Goal: Information Seeking & Learning: Learn about a topic

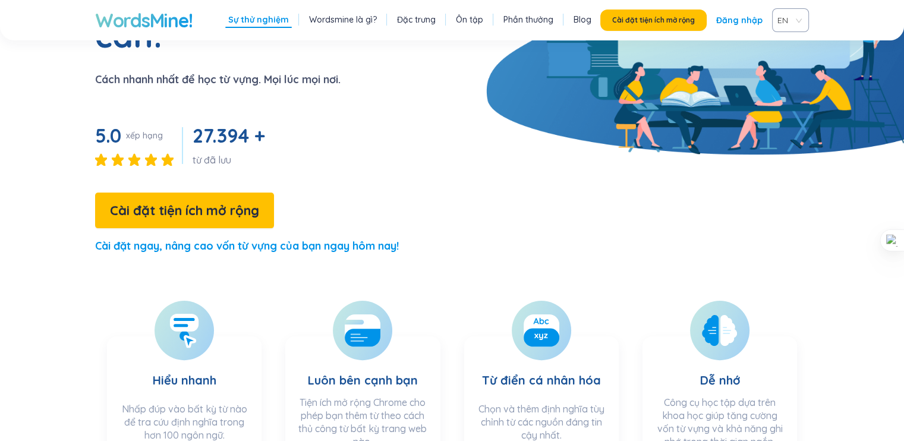
scroll to position [228, 0]
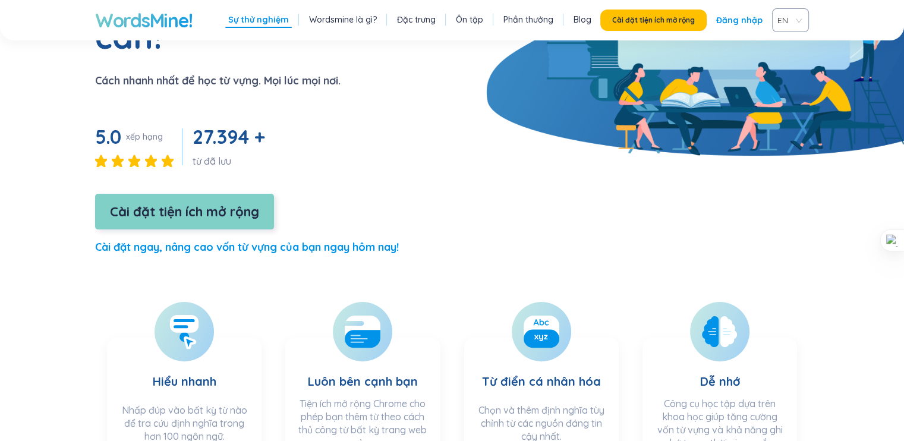
click at [254, 194] on button "Cài đặt tiện ích mở rộng" at bounding box center [184, 212] width 179 height 36
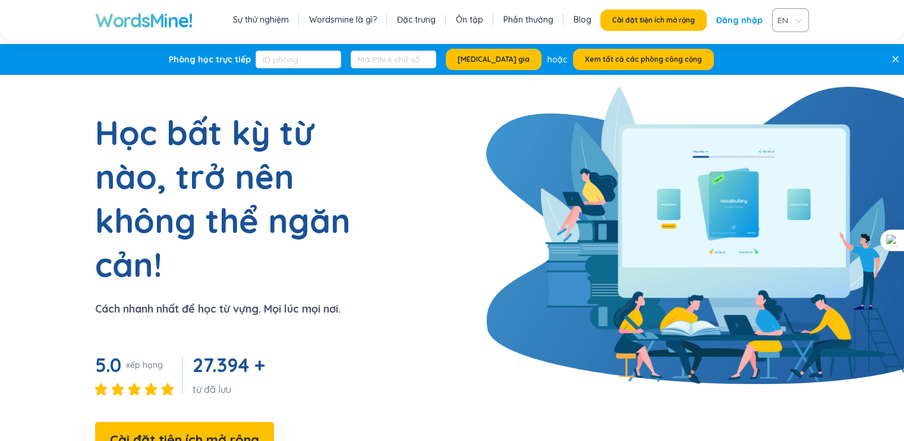
scroll to position [0, 0]
click at [472, 23] on font "Ôn tập" at bounding box center [469, 19] width 27 height 11
click at [736, 21] on font "Đăng nhập" at bounding box center [739, 20] width 46 height 11
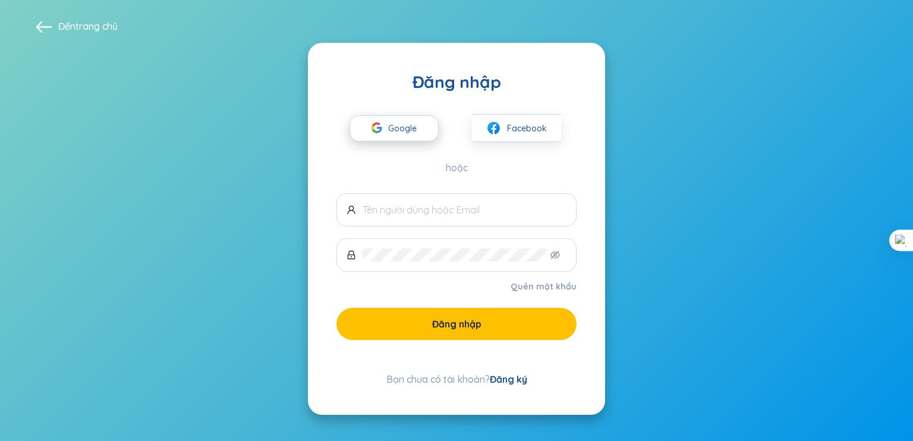
click at [412, 140] on span "Google" at bounding box center [405, 128] width 34 height 25
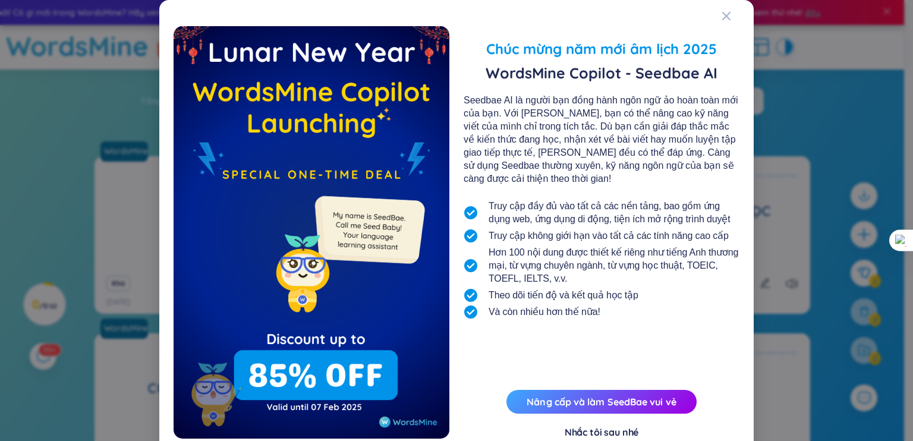
scroll to position [36, 0]
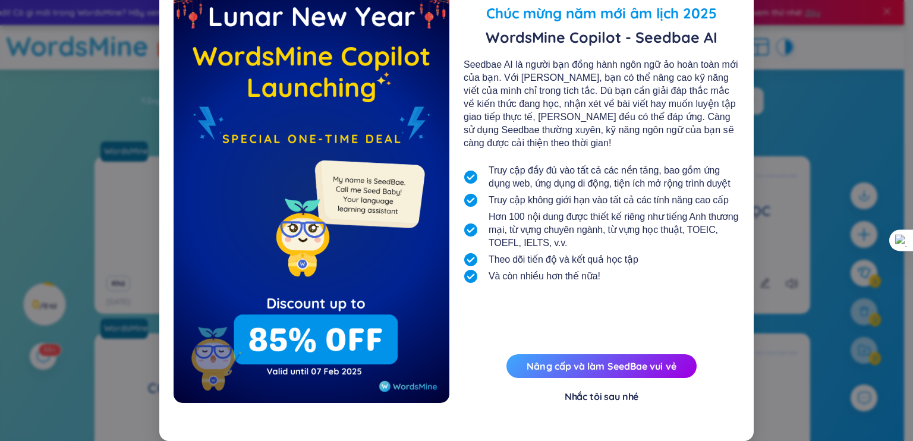
click at [597, 398] on font "Nhắc tôi sau nhé" at bounding box center [601, 396] width 74 height 12
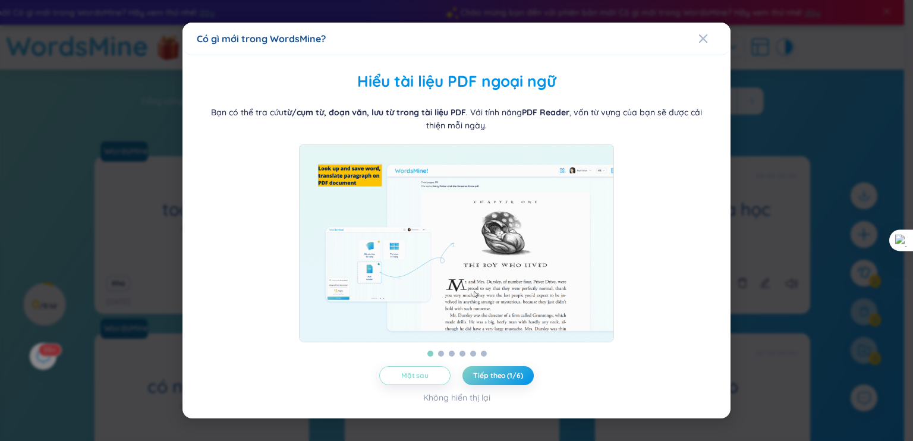
click at [437, 377] on button "Mặt sau" at bounding box center [414, 375] width 71 height 19
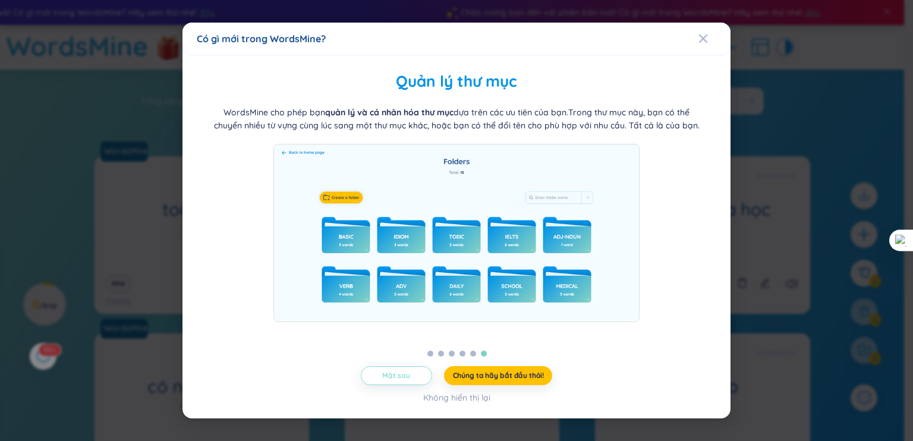
click at [419, 383] on button "Mặt sau" at bounding box center [396, 375] width 71 height 19
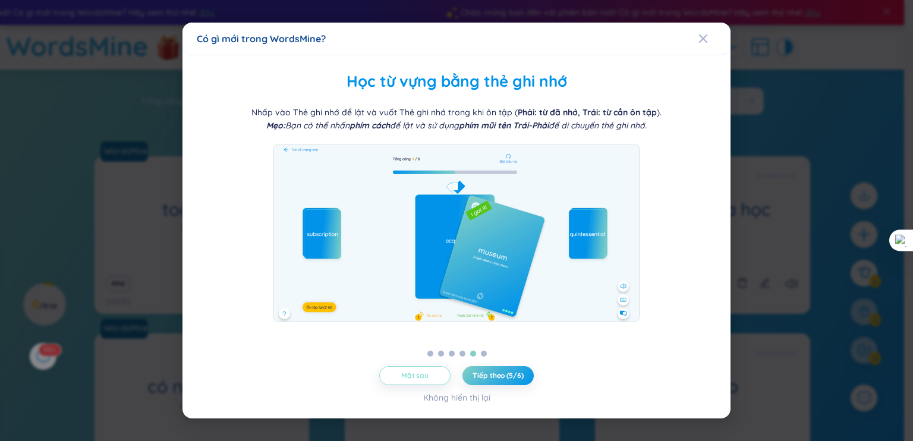
click at [419, 380] on font "Mặt sau" at bounding box center [414, 375] width 27 height 9
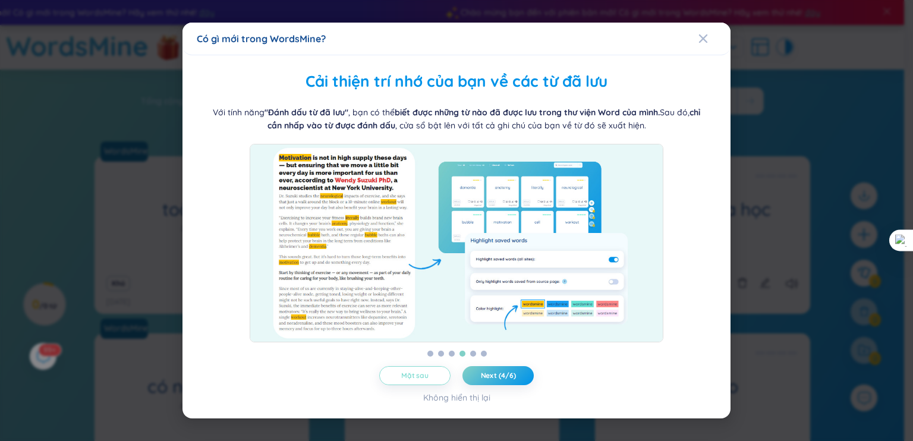
click at [419, 380] on font "Mặt sau" at bounding box center [414, 375] width 27 height 9
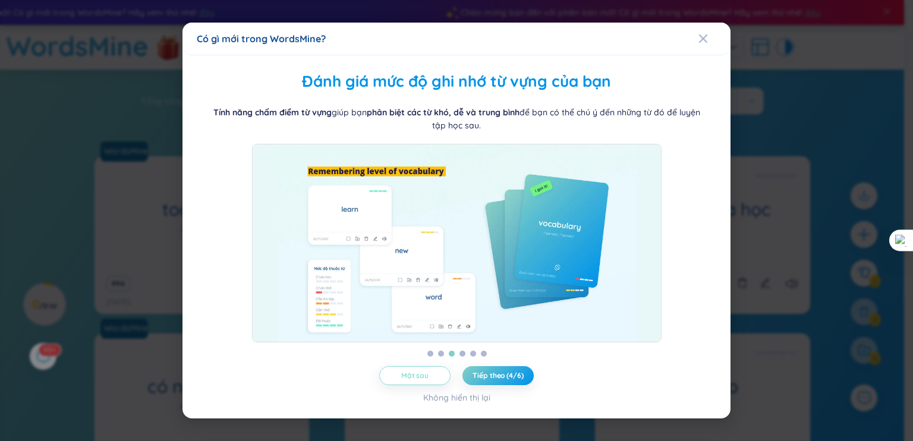
click at [419, 380] on font "Mặt sau" at bounding box center [414, 375] width 27 height 9
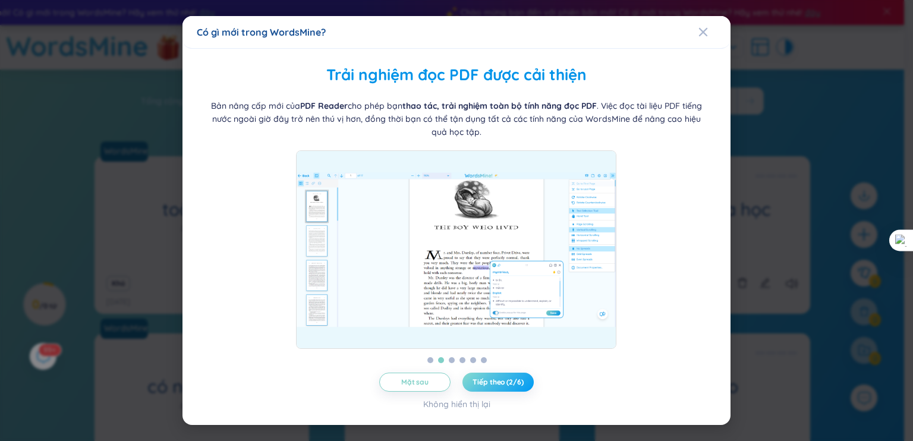
click at [500, 381] on font "Tiếp theo (2/6)" at bounding box center [497, 381] width 51 height 9
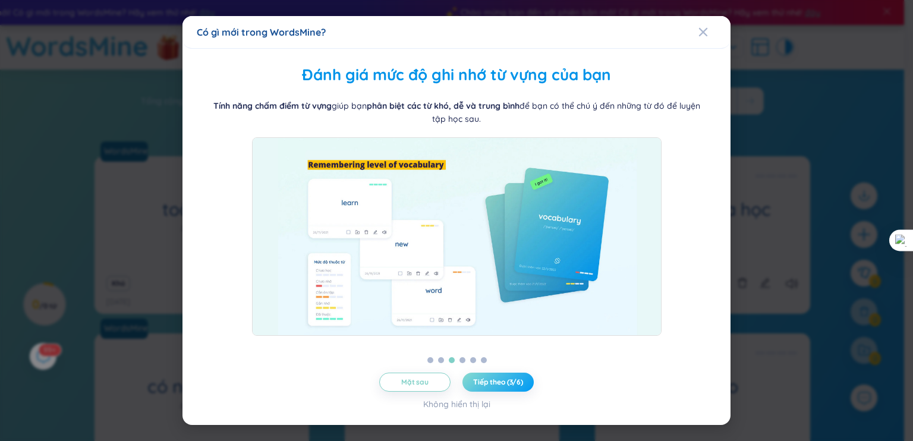
click at [507, 384] on font "Tiếp theo (3/6)" at bounding box center [498, 381] width 50 height 9
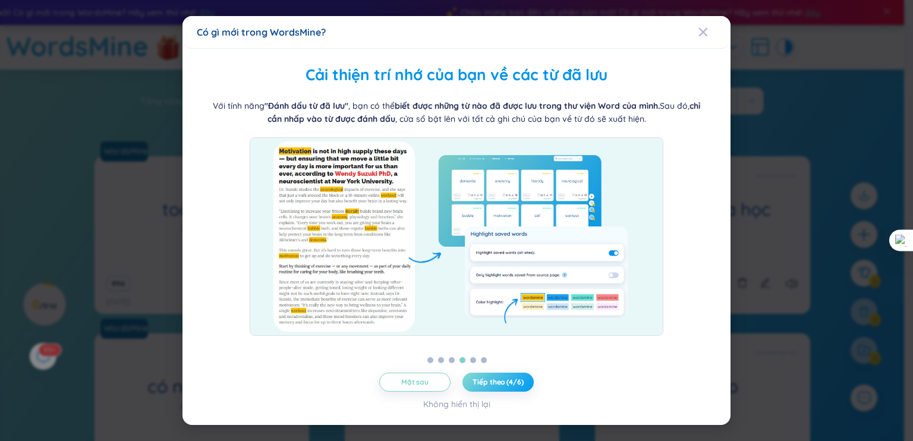
click at [507, 384] on font "Tiếp theo (4/6)" at bounding box center [497, 381] width 51 height 9
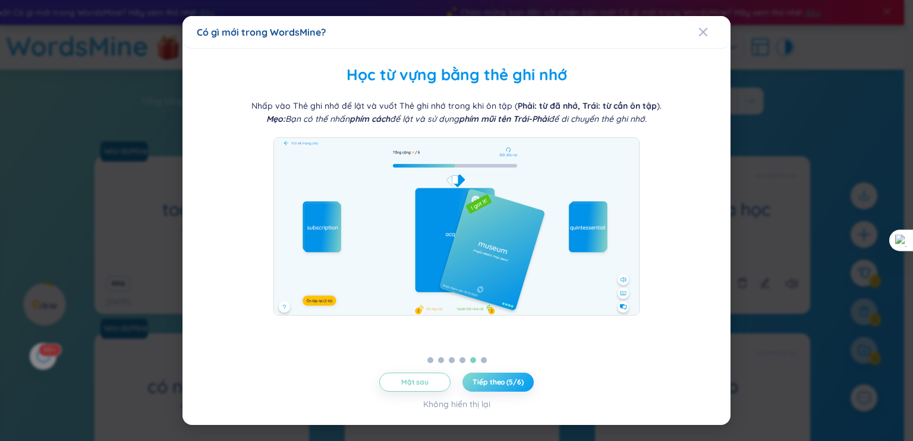
click at [507, 384] on font "Tiếp theo (5/6)" at bounding box center [497, 381] width 51 height 9
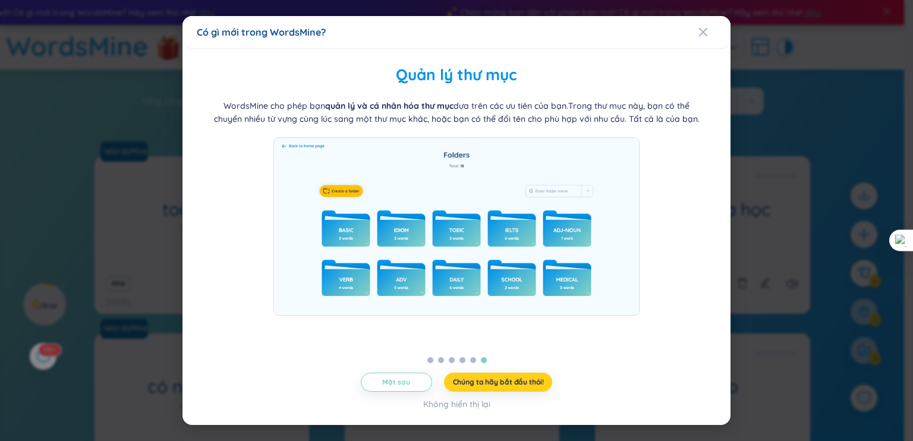
click at [507, 384] on font "Chúng ta hãy bắt đầu thôi!" at bounding box center [498, 381] width 91 height 9
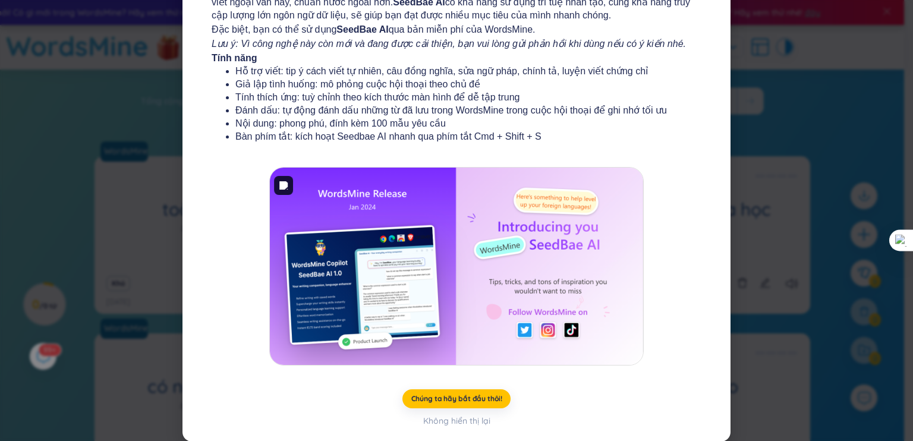
scroll to position [114, 0]
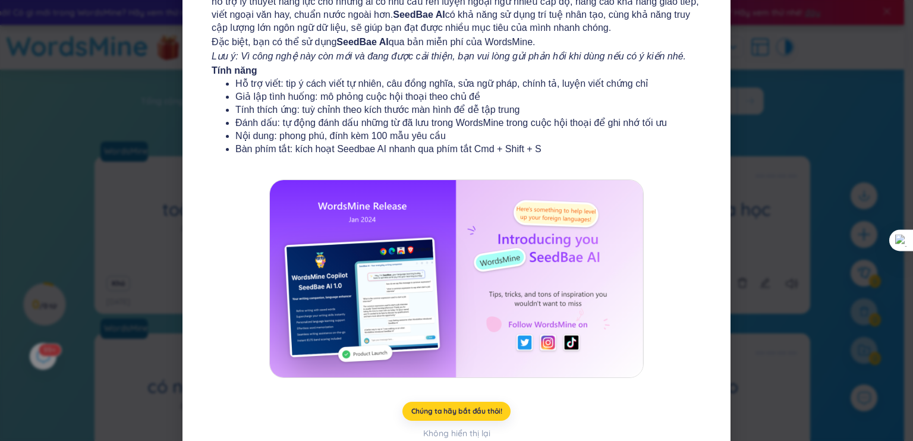
click at [462, 406] on font "Chúng ta hãy bắt đầu thôi!" at bounding box center [456, 410] width 91 height 9
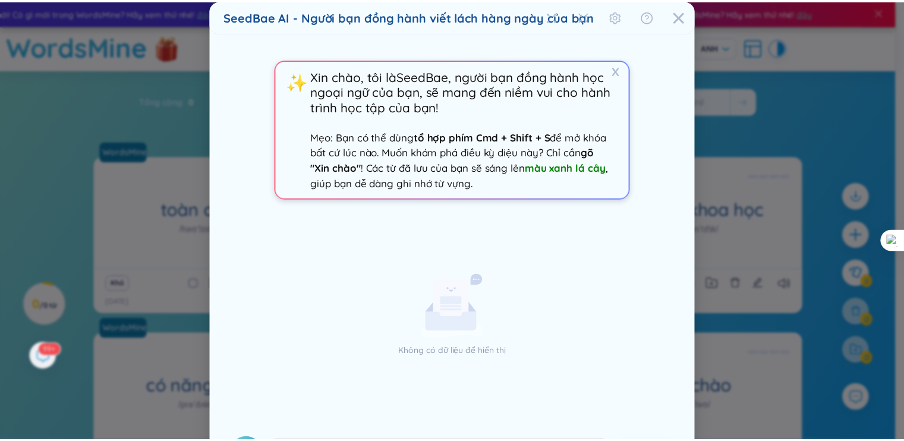
scroll to position [0, 0]
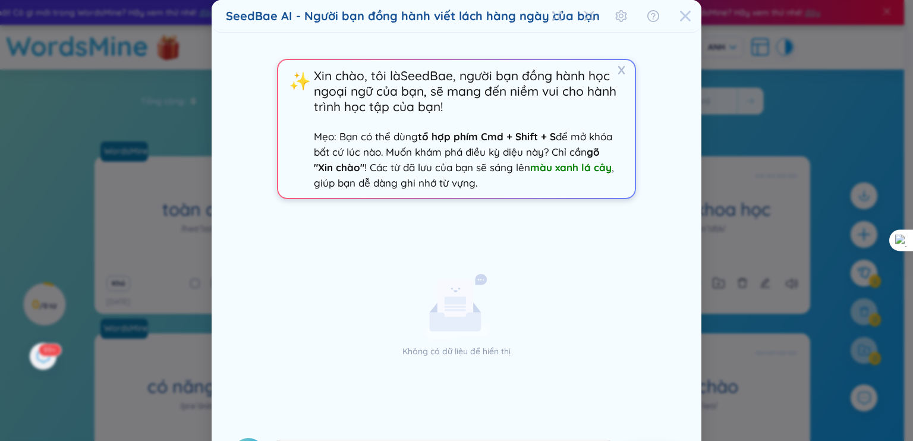
click at [679, 16] on icon "Đóng" at bounding box center [685, 16] width 12 height 12
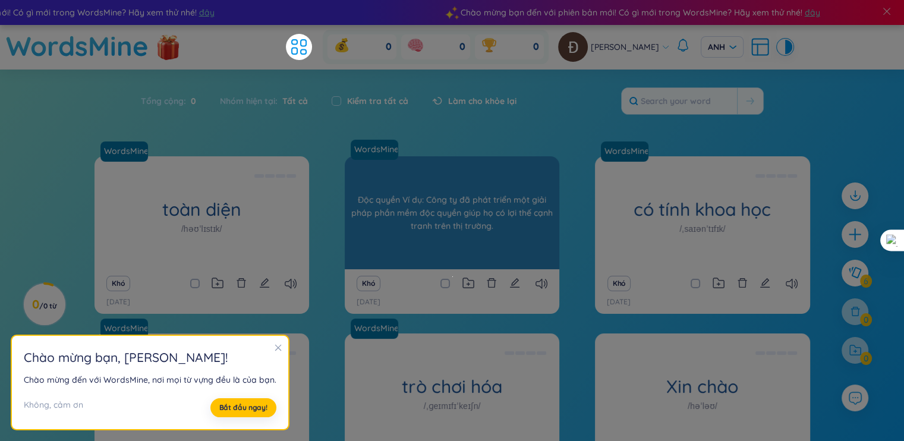
click at [447, 159] on div "độc quyền /prəˈpraɪəteri/ Độc quyền Ví dụ: Công ty đã phát triển một giải pháp …" at bounding box center [452, 212] width 215 height 113
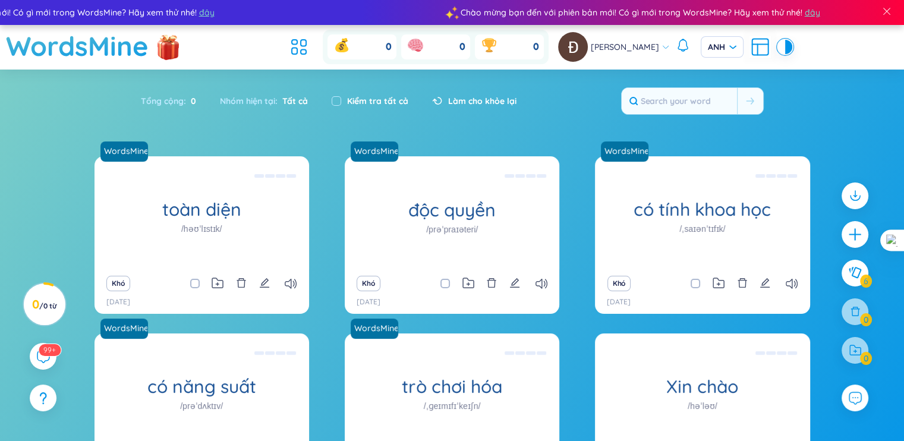
click at [463, 138] on section "Sort Alphabet Ascending Alphabet Descending Time-based Ascending Time-based Des…" at bounding box center [452, 300] width 904 height 460
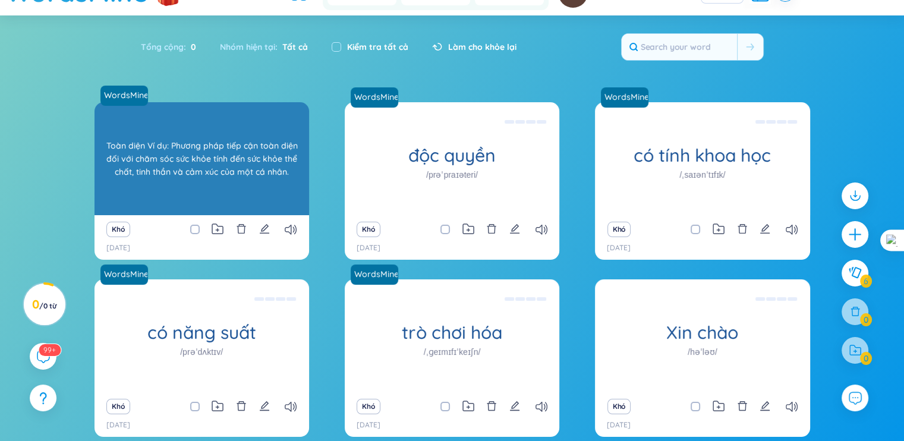
scroll to position [55, 0]
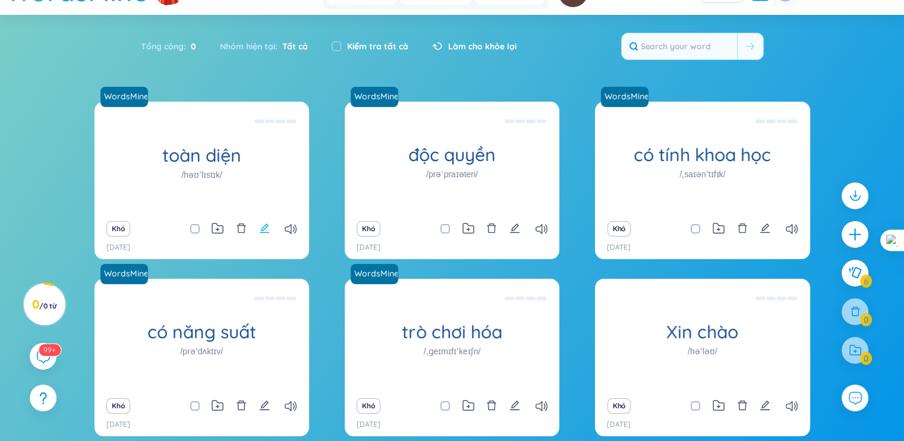
click at [263, 230] on icon "biên tập" at bounding box center [264, 228] width 11 height 11
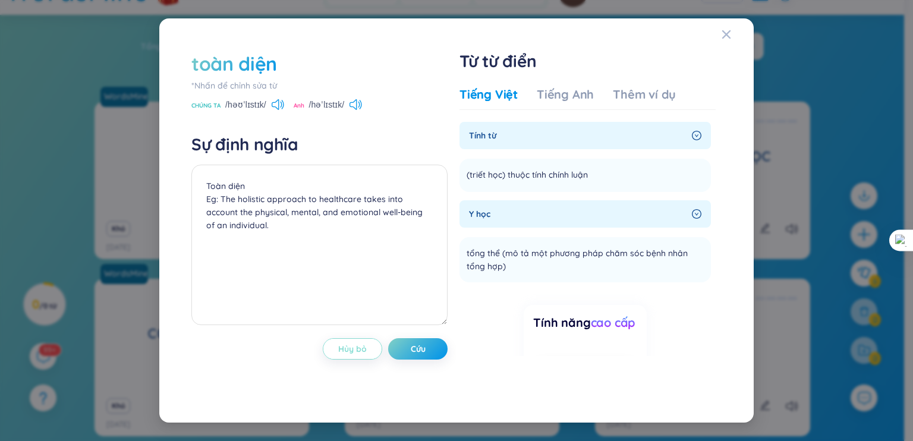
click at [354, 353] on font "Hủy bỏ" at bounding box center [352, 348] width 29 height 11
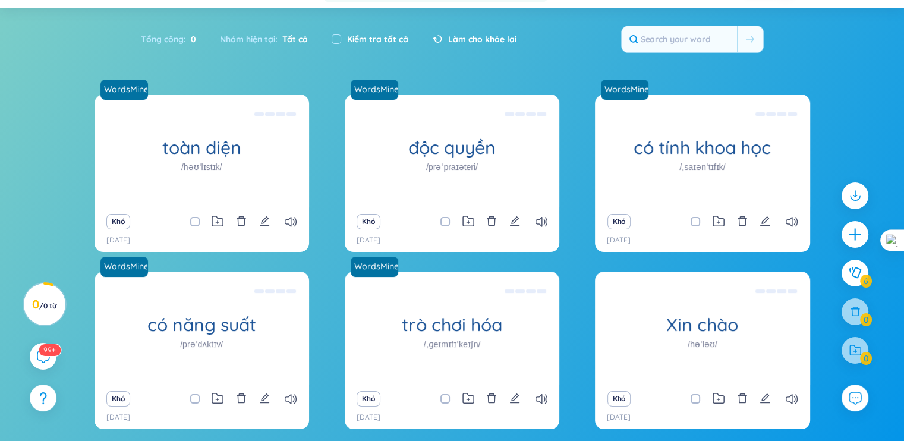
scroll to position [0, 0]
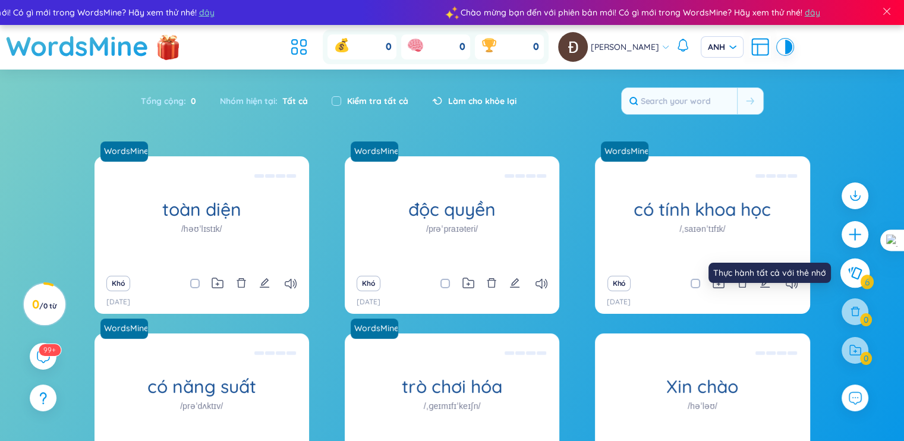
click at [854, 270] on icon at bounding box center [854, 272] width 14 height 13
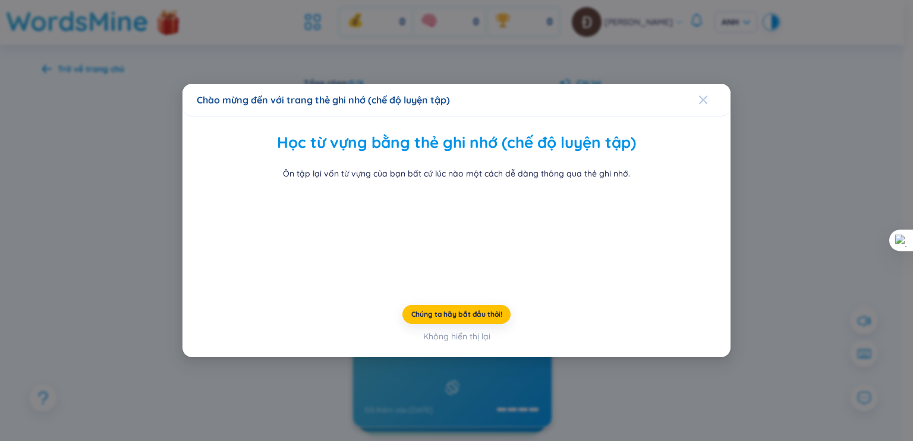
click at [698, 95] on icon "Đóng" at bounding box center [703, 100] width 10 height 10
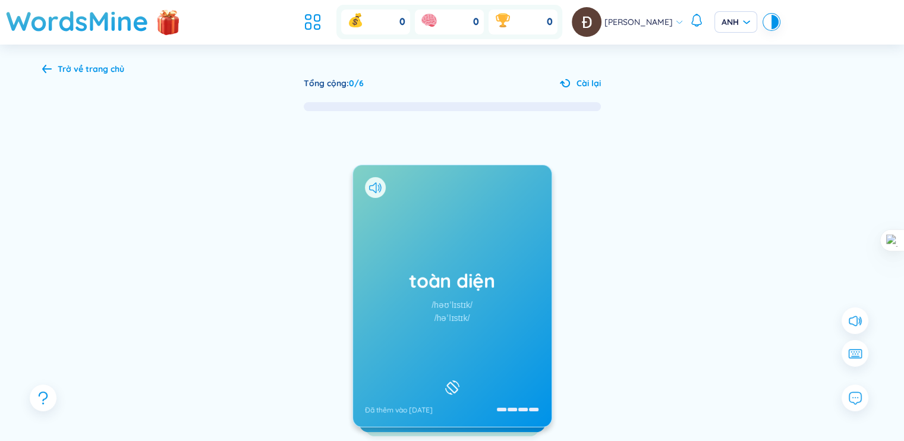
click at [490, 258] on div "toàn diện /həʊˈlɪstɪk/ /həˈlɪstɪk/ Đã thêm vào ngày 16/8/2025" at bounding box center [452, 295] width 198 height 261
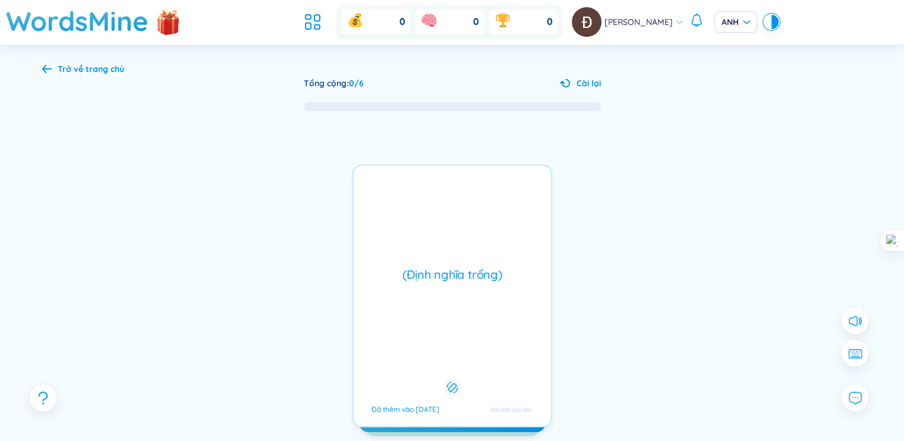
click at [490, 258] on div "(Định nghĩa trống) Đã thêm vào ngày 16/8/2025" at bounding box center [452, 296] width 200 height 263
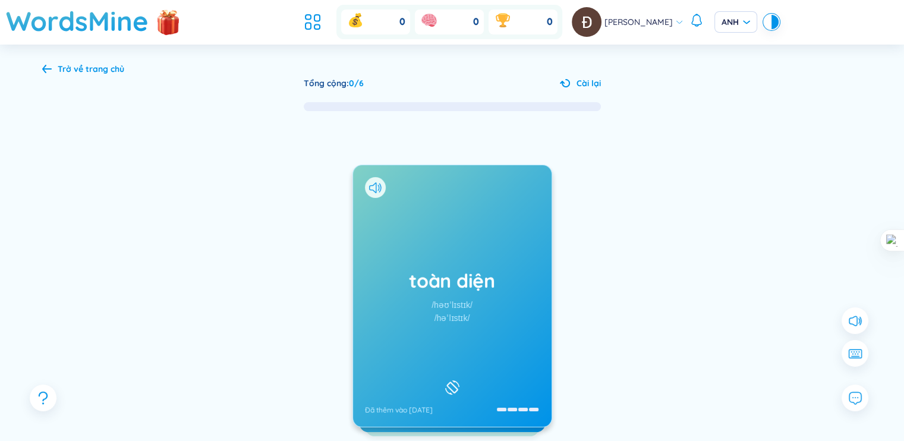
click at [490, 258] on div "toàn diện /həʊˈlɪstɪk/ /həˈlɪstɪk/ Đã thêm vào ngày 16/8/2025" at bounding box center [452, 295] width 198 height 261
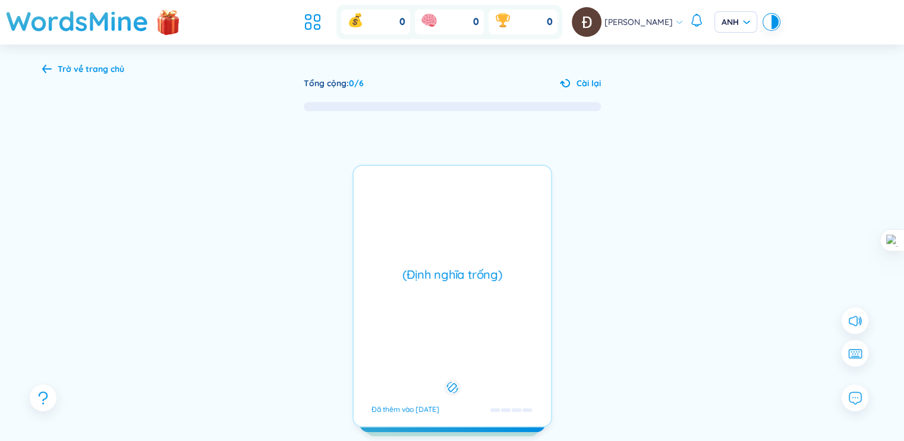
scroll to position [103, 0]
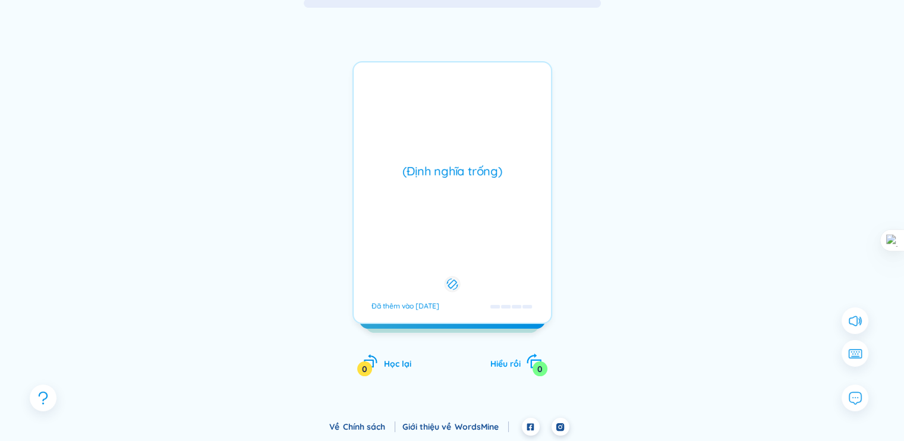
click at [530, 364] on icon "xoay phải" at bounding box center [533, 361] width 17 height 17
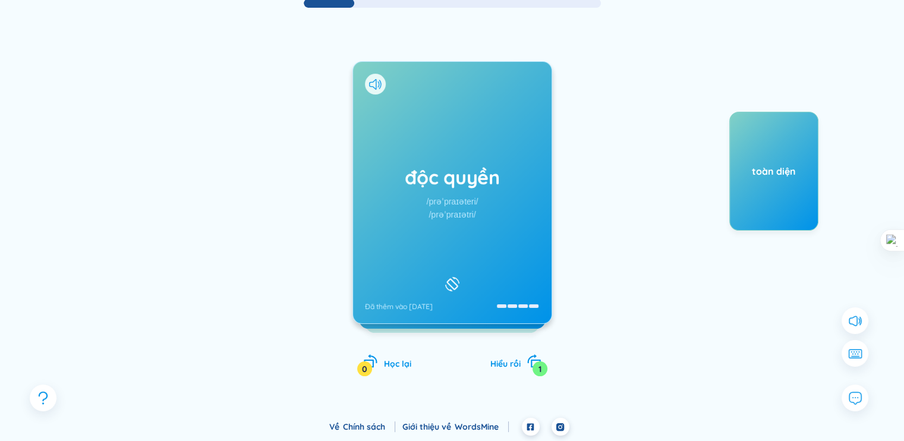
click at [399, 148] on div "độc quyền /prəˈpraɪəteri/ /prəˈpraɪətri/ Đã thêm vào ngày 16/8/2025" at bounding box center [452, 192] width 198 height 261
